Goal: Task Accomplishment & Management: Manage account settings

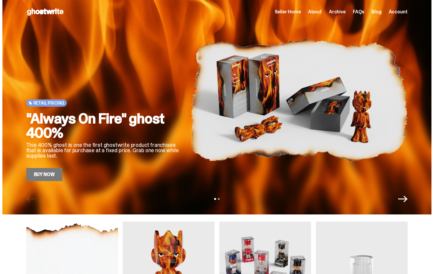
click at [298, 11] on span "Seller Home" at bounding box center [288, 12] width 26 height 5
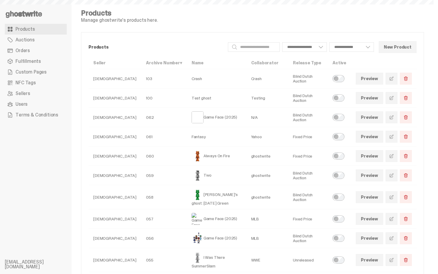
select select
click at [39, 54] on link "Orders" at bounding box center [36, 50] width 62 height 11
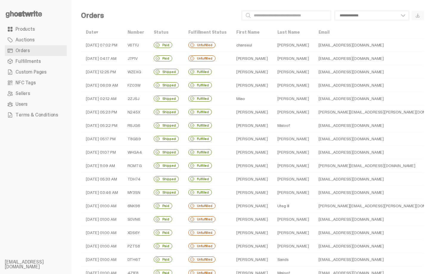
click at [314, 57] on td "[EMAIL_ADDRESS][DOMAIN_NAME]" at bounding box center [383, 58] width 138 height 13
